Goal: Information Seeking & Learning: Learn about a topic

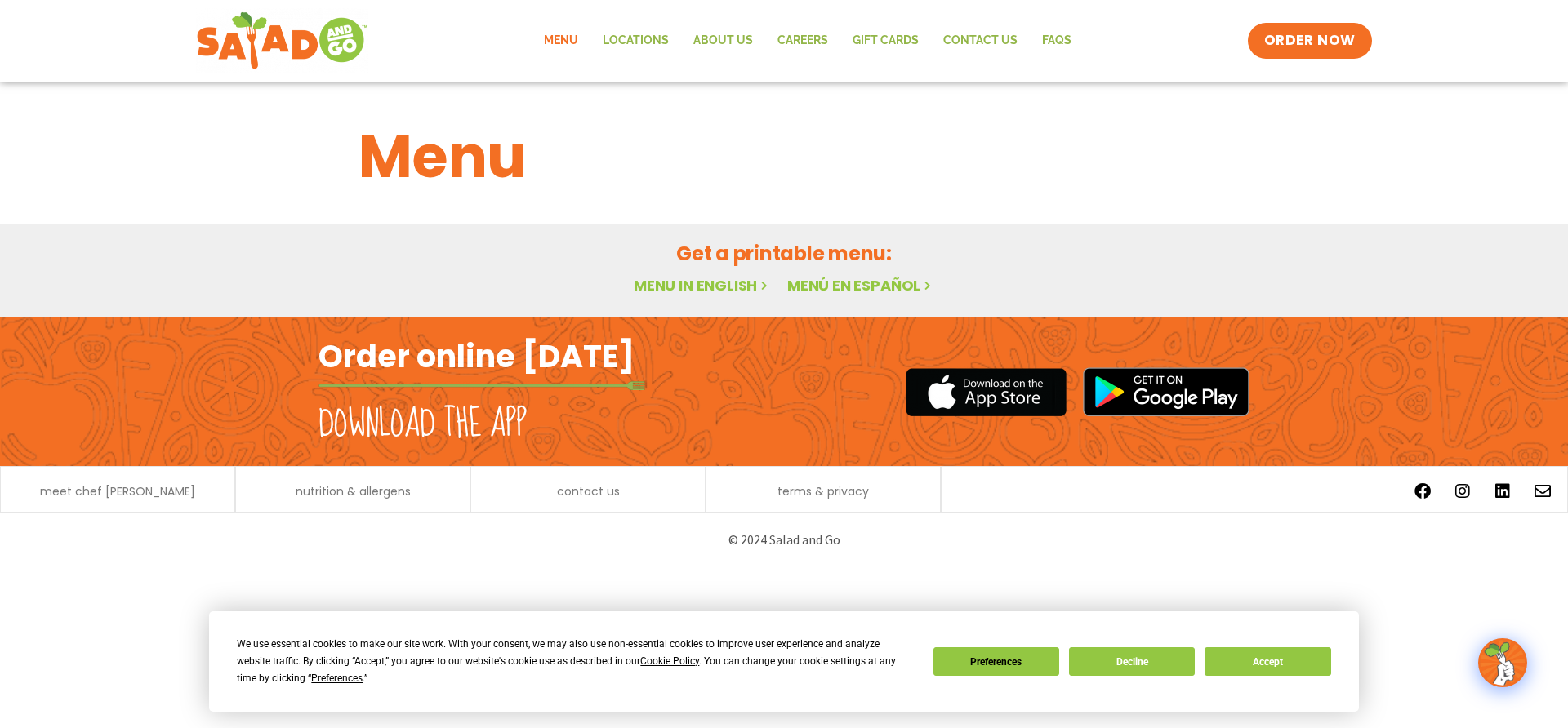
click at [693, 283] on link "Menu in English" at bounding box center [703, 285] width 137 height 20
click at [1301, 656] on button "Accept" at bounding box center [1268, 661] width 126 height 29
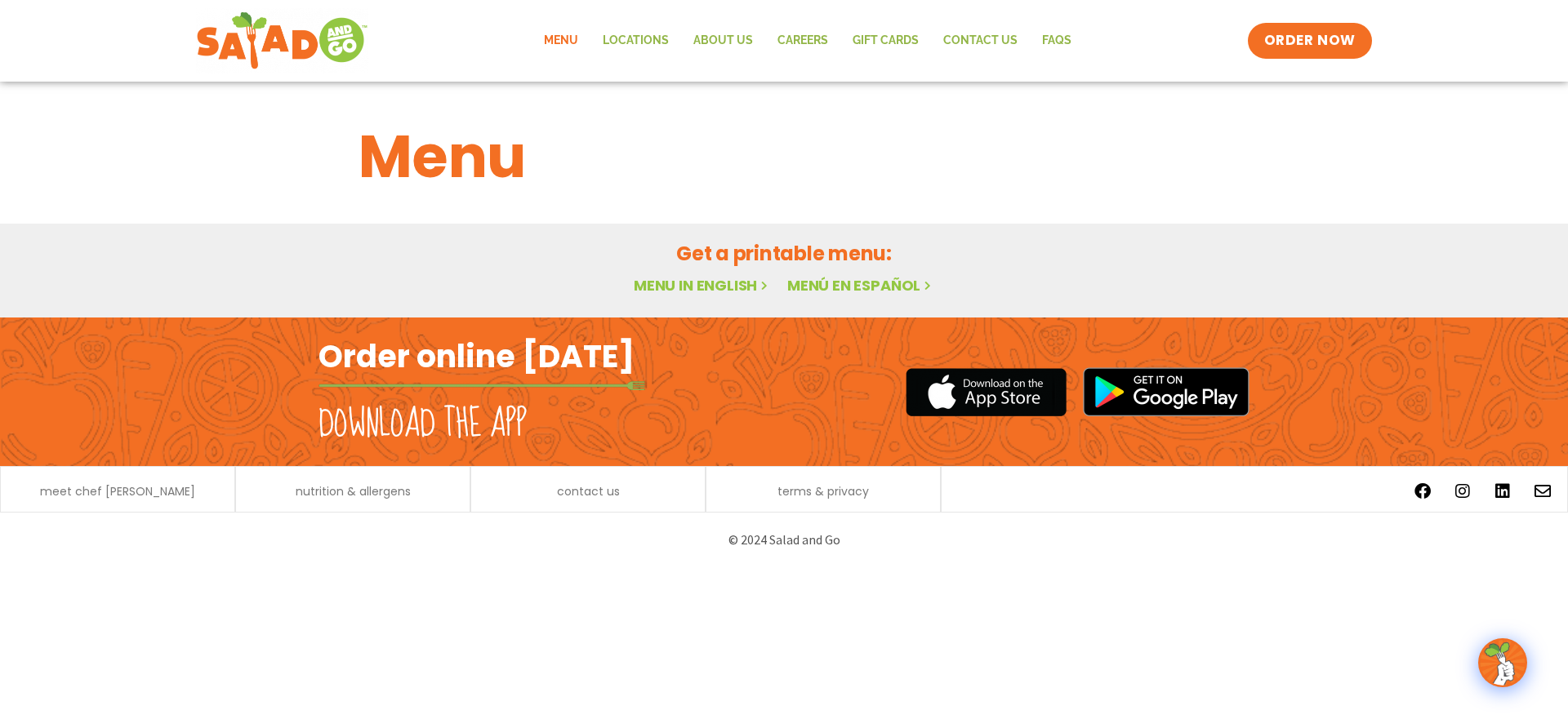
click at [727, 288] on link "Menu in English" at bounding box center [703, 285] width 137 height 20
click at [658, 42] on link "Locations" at bounding box center [635, 40] width 91 height 37
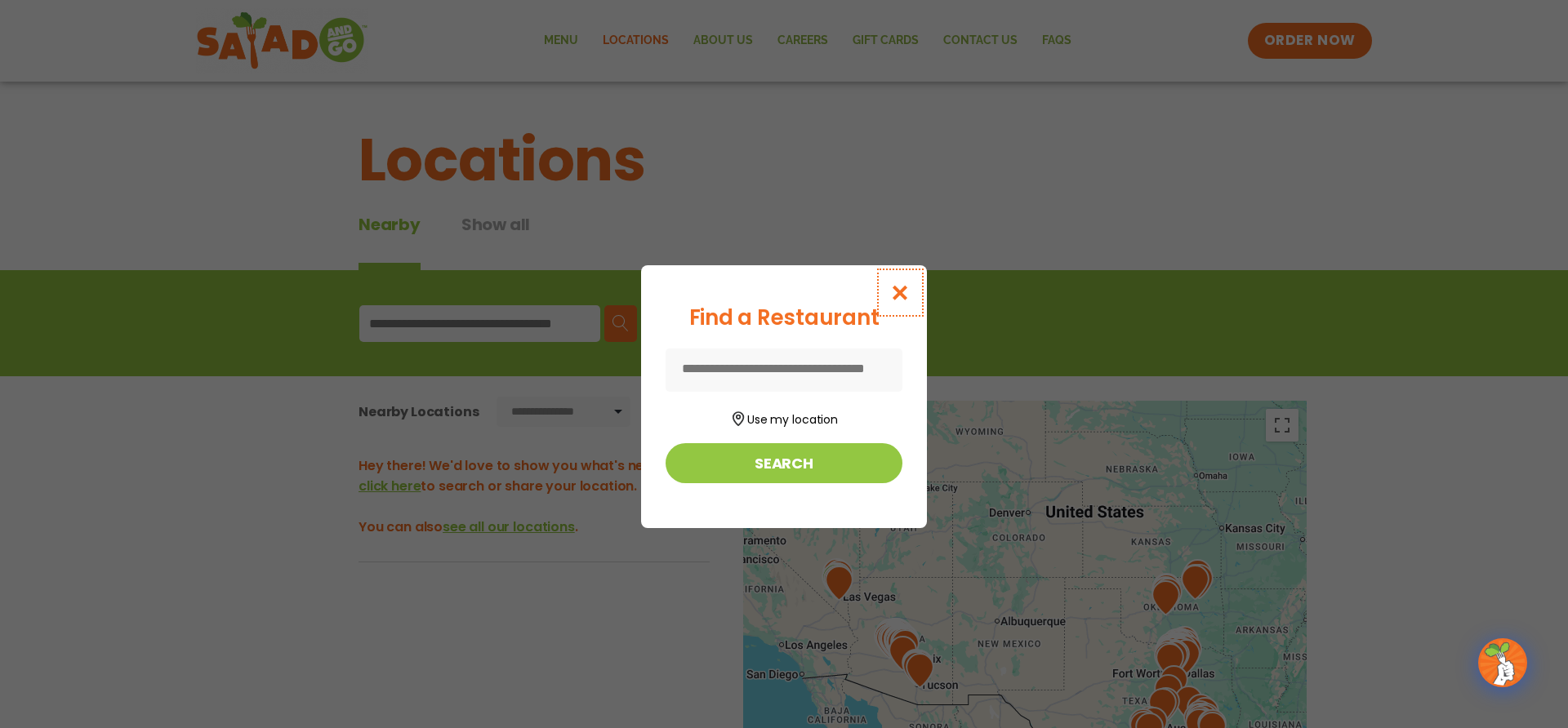
click at [910, 292] on icon "Close modal" at bounding box center [900, 293] width 20 height 17
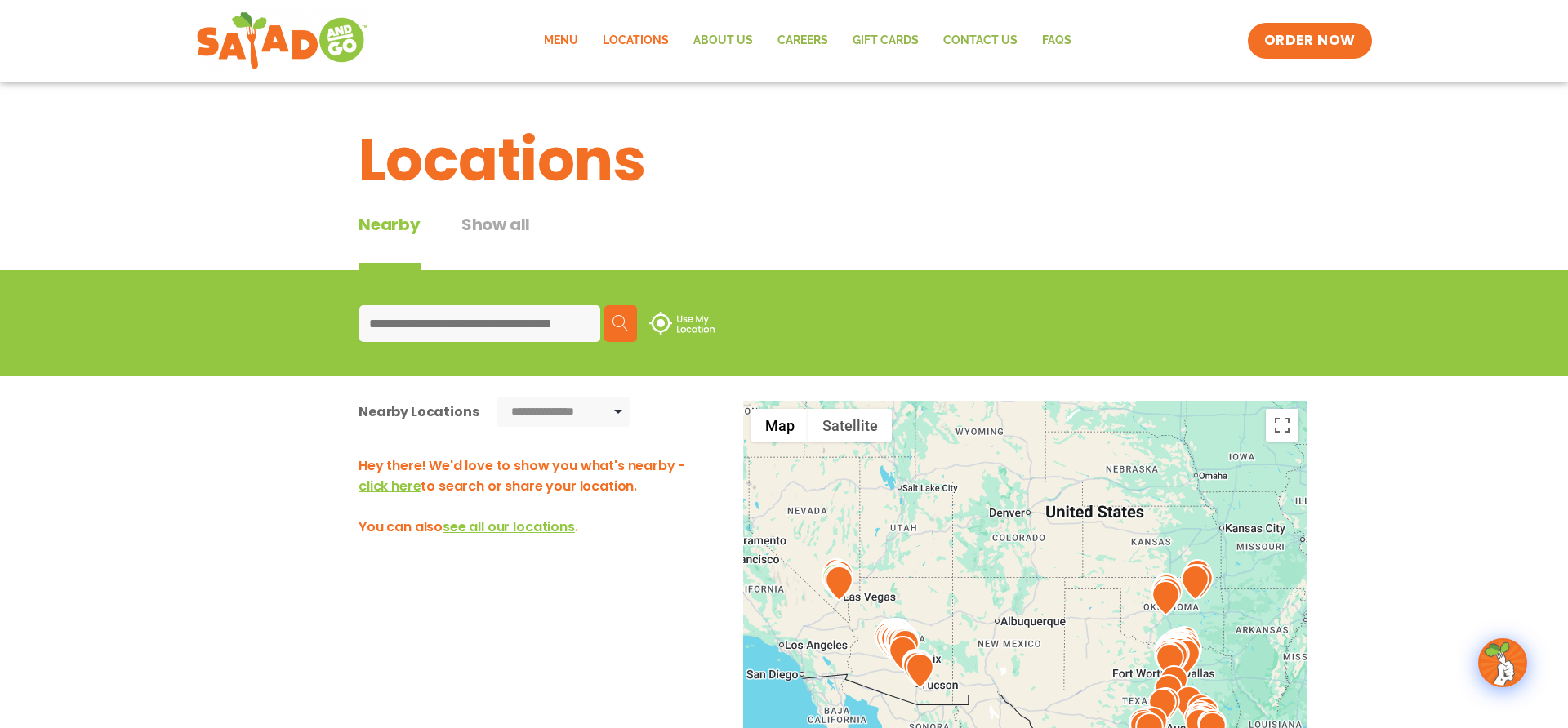
click at [567, 44] on link "Menu" at bounding box center [561, 40] width 59 height 37
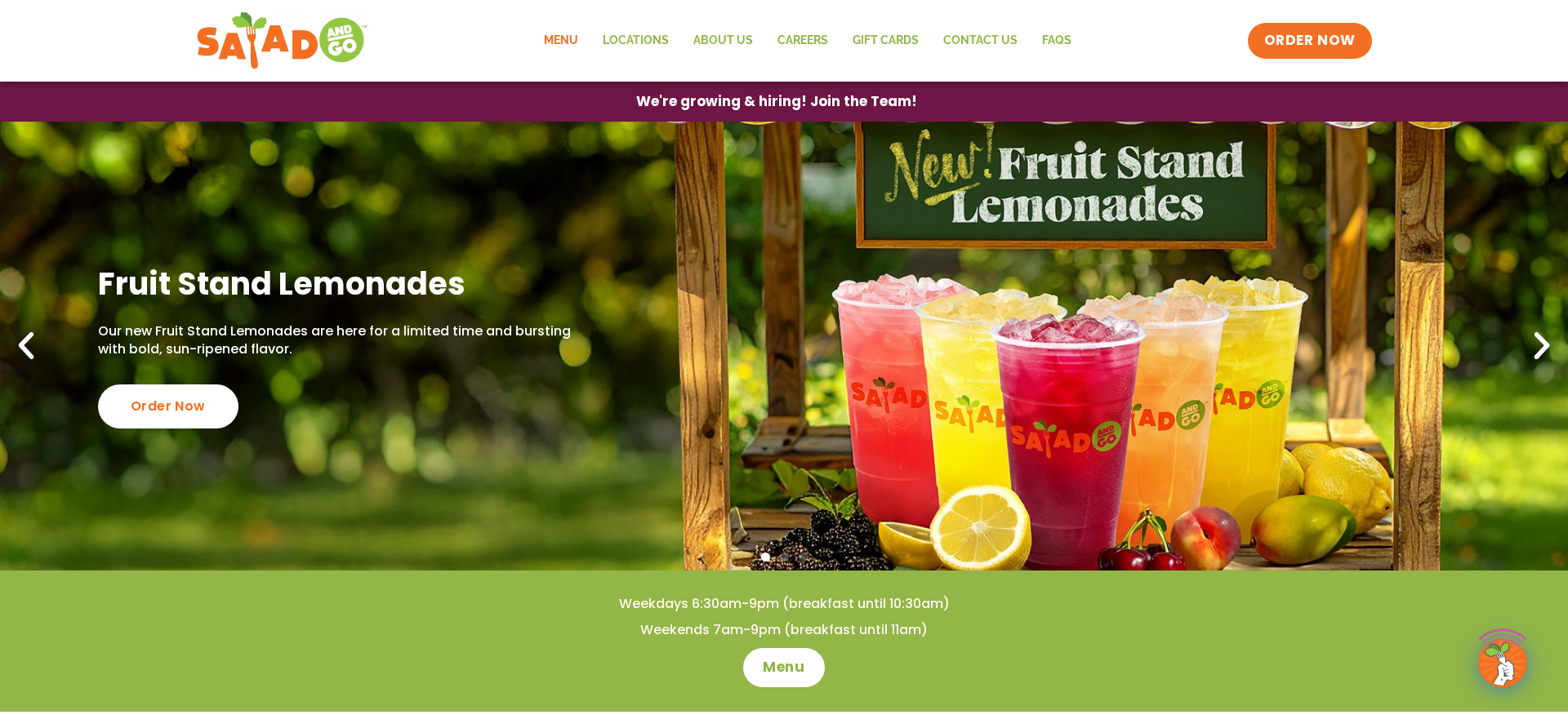
click at [579, 43] on link "Menu" at bounding box center [561, 40] width 59 height 37
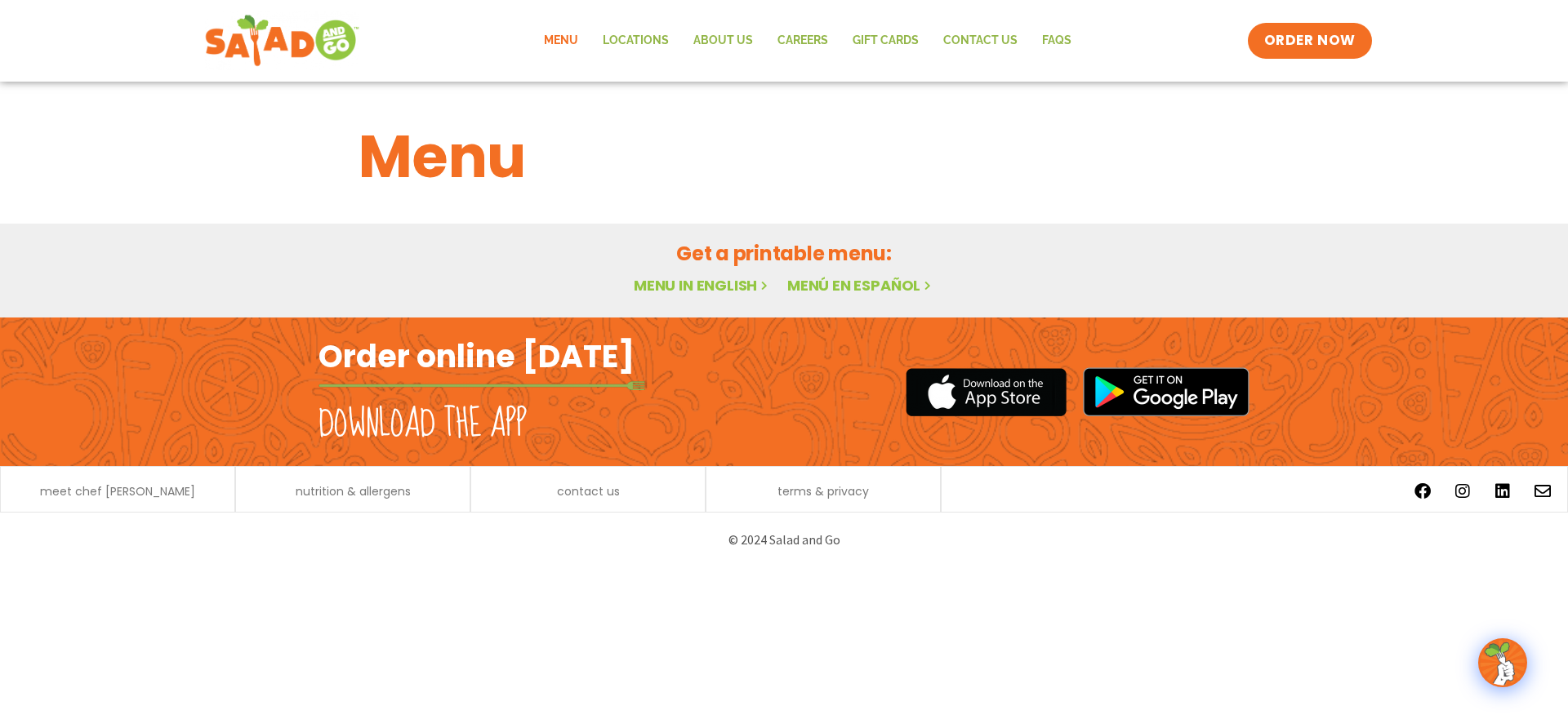
click at [316, 49] on img at bounding box center [282, 41] width 154 height 59
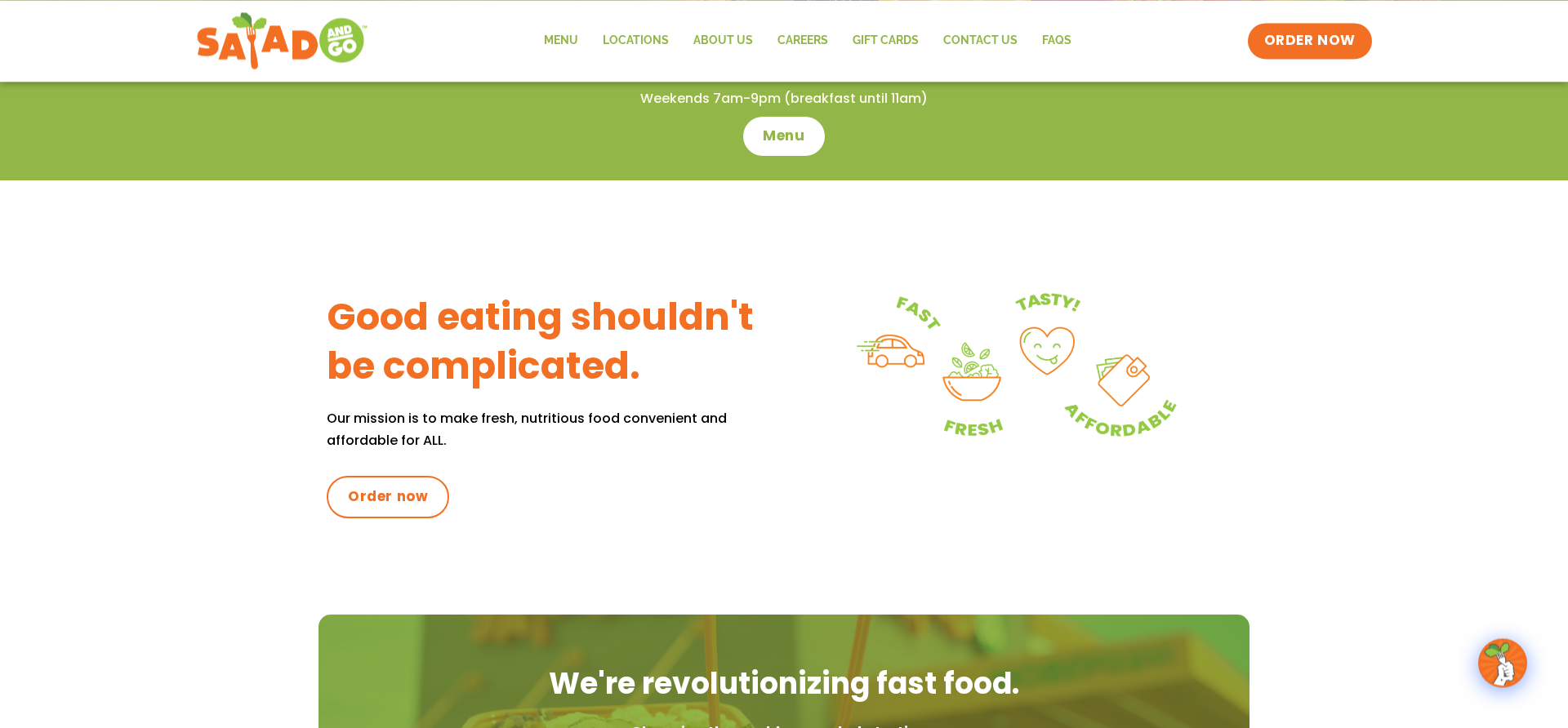
scroll to position [666, 0]
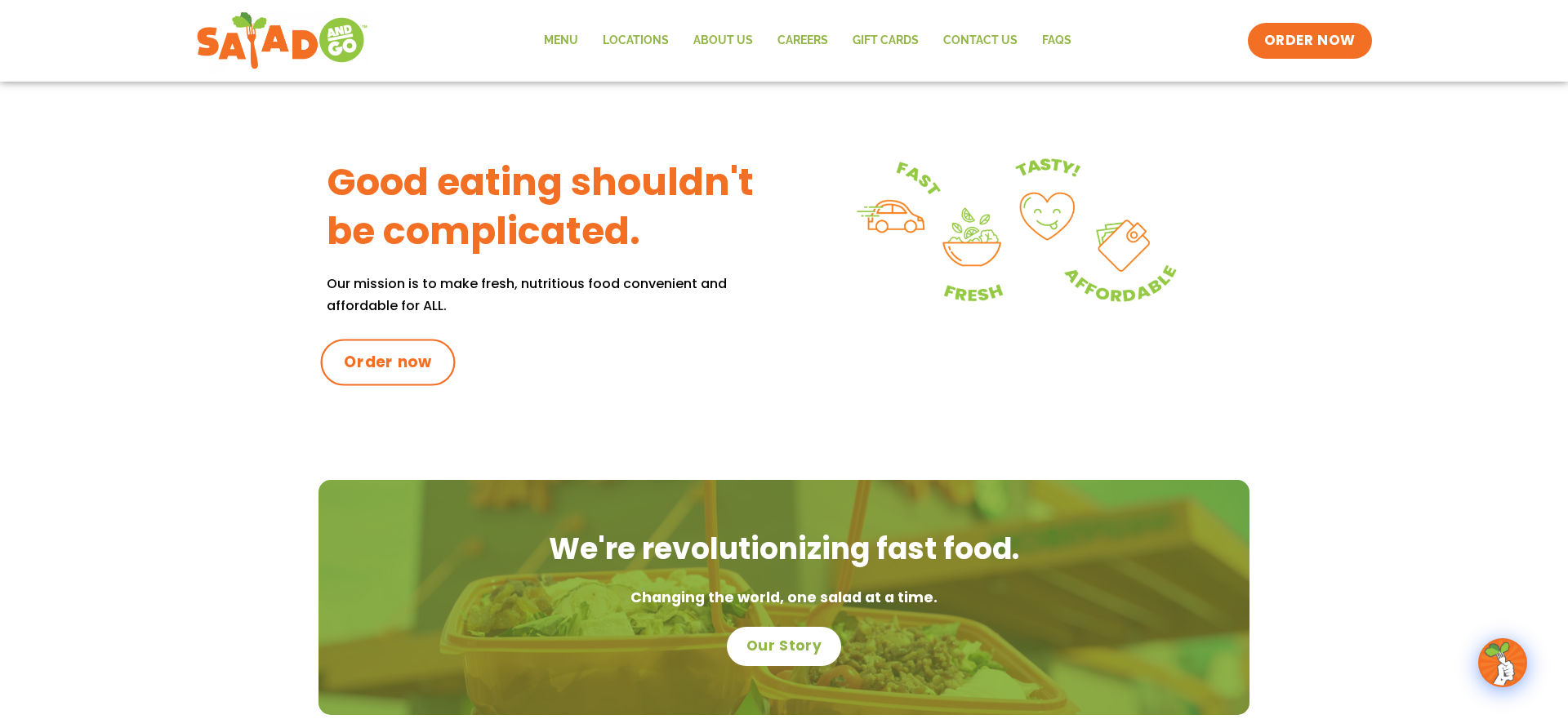
click at [388, 363] on span "Order now" at bounding box center [388, 362] width 89 height 21
